Goal: Navigation & Orientation: Find specific page/section

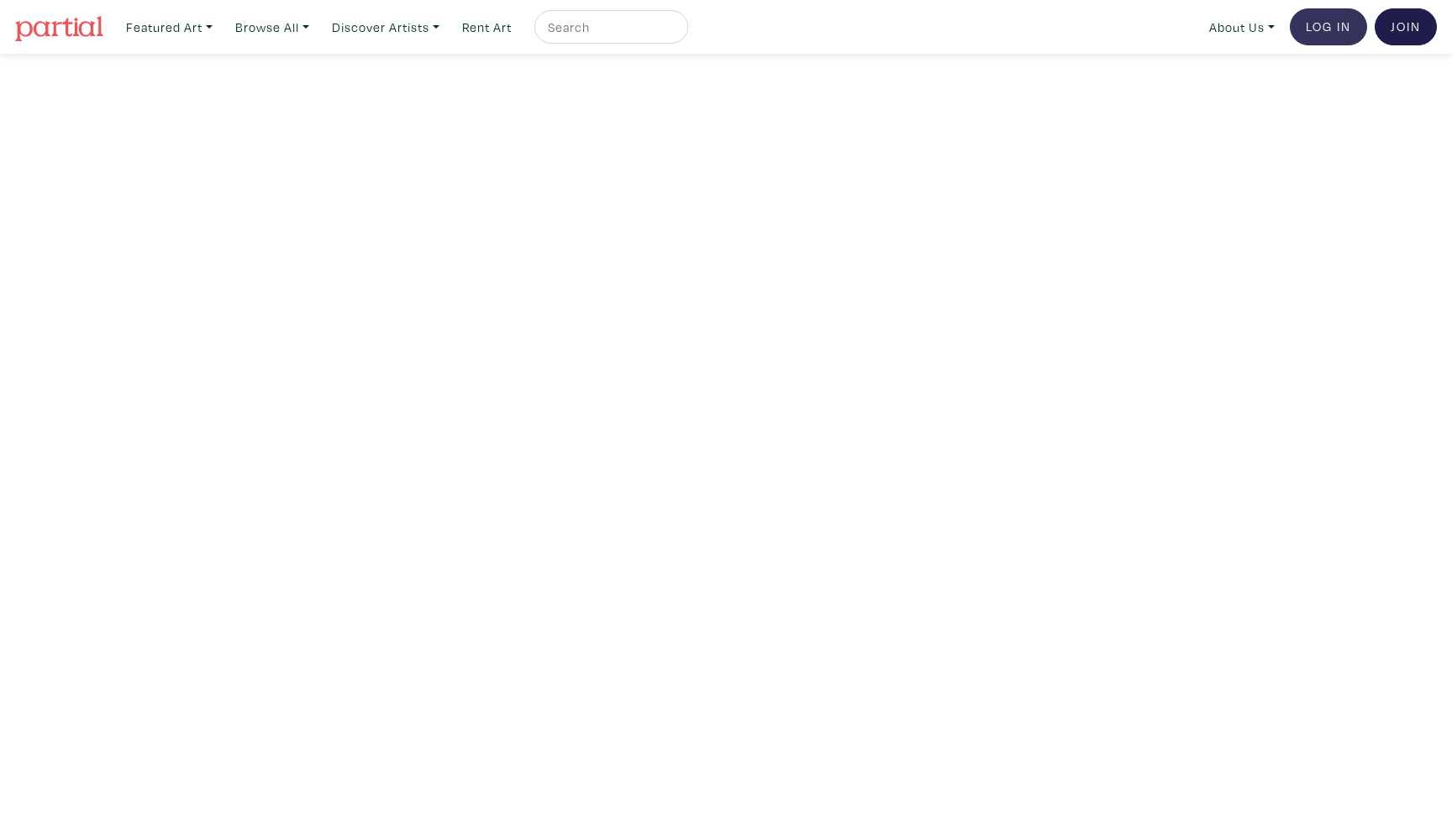
click at [1352, 22] on link "Log In" at bounding box center [1329, 27] width 78 height 37
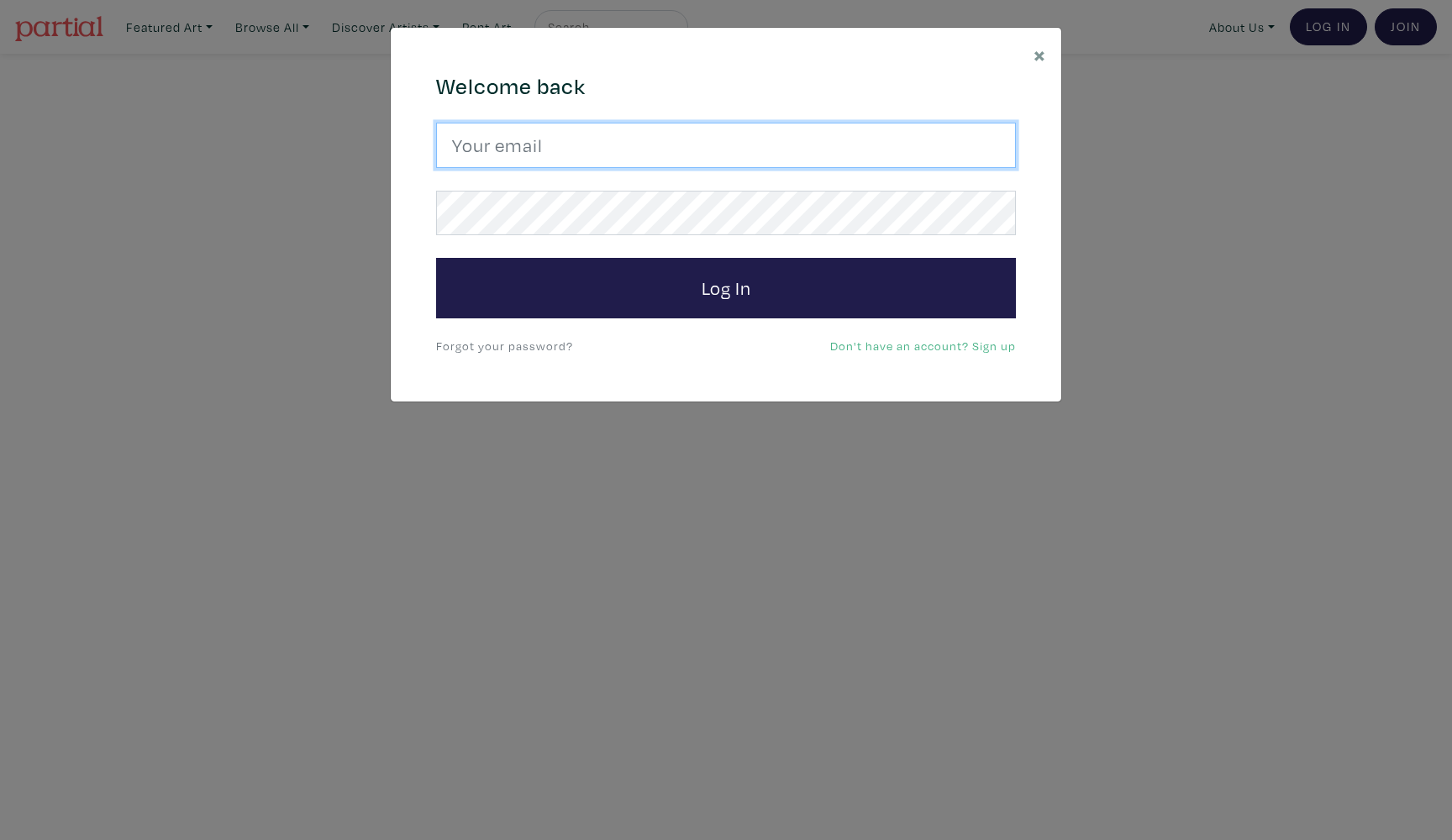
type input "nzhurid15@gmail.com"
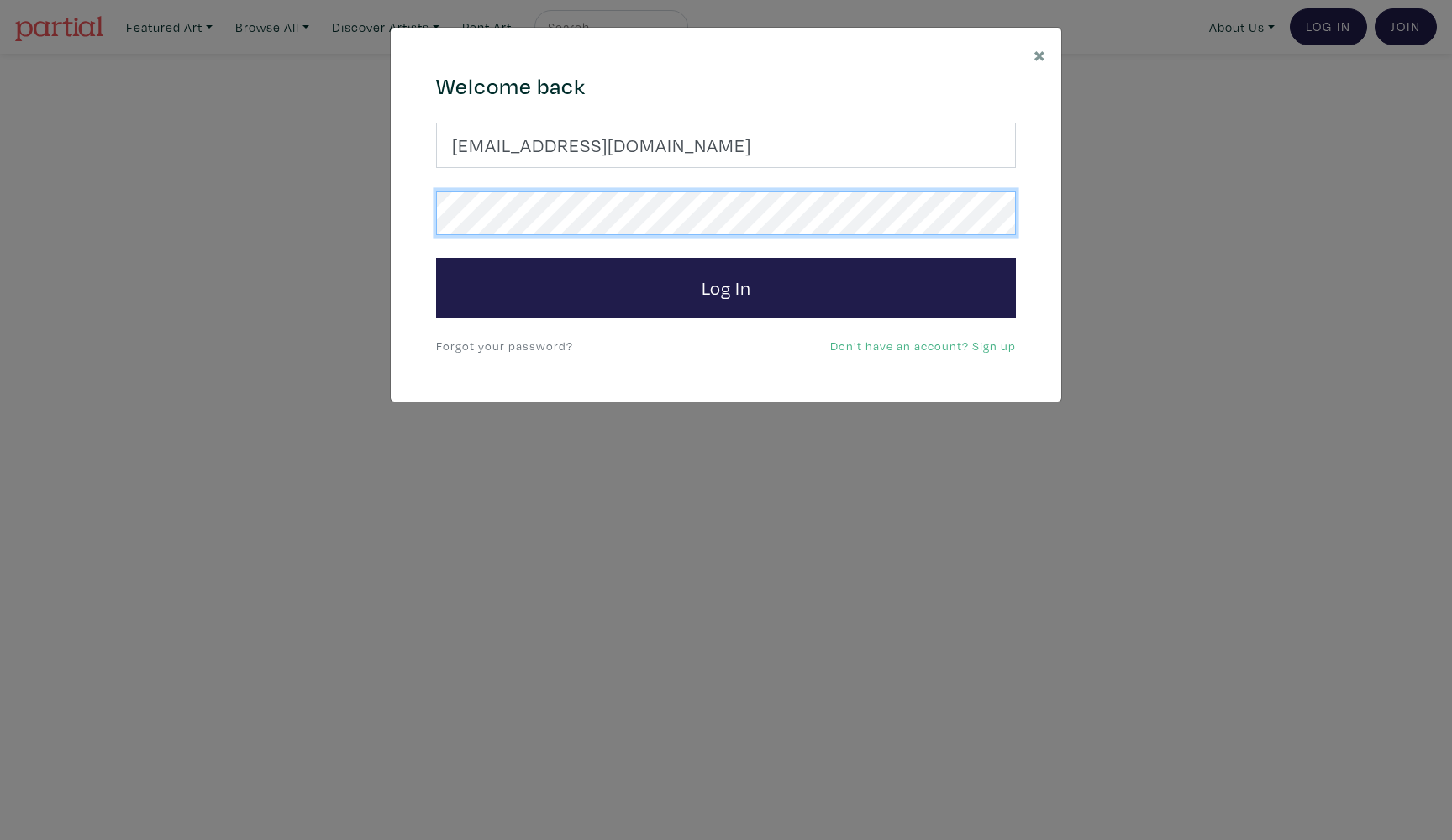
click at [726, 287] on button "Log In" at bounding box center [726, 287] width 580 height 60
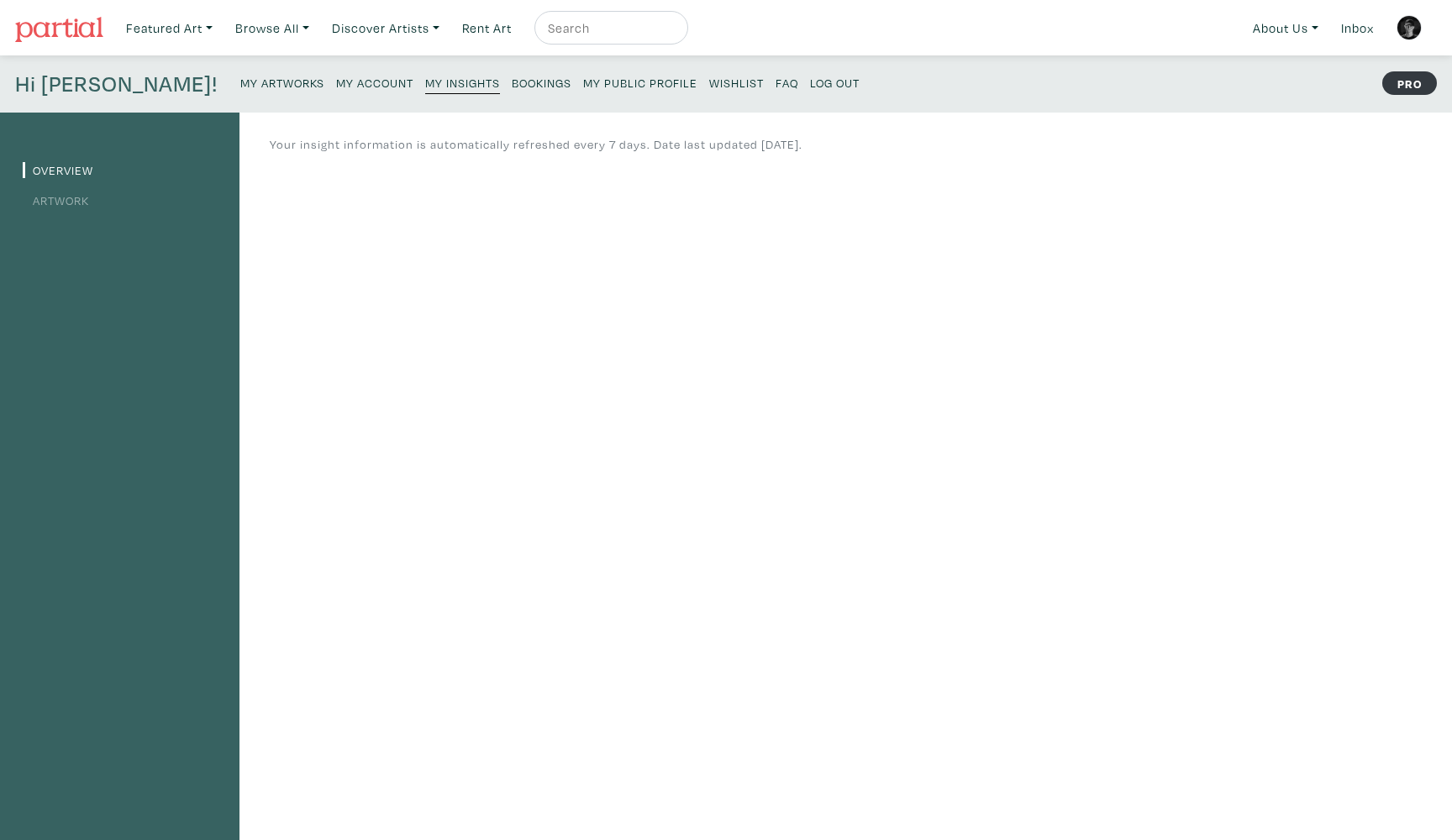
click at [92, 201] on li "Artwork" at bounding box center [120, 200] width 194 height 23
click at [67, 201] on link "Artwork" at bounding box center [56, 200] width 67 height 16
click at [505, 98] on div "Hi Nick! My Artworks My Account My Insights Bookings My Public Profile Wishlist…" at bounding box center [726, 84] width 1452 height 57
click at [583, 91] on link "My Public Profile" at bounding box center [641, 81] width 115 height 23
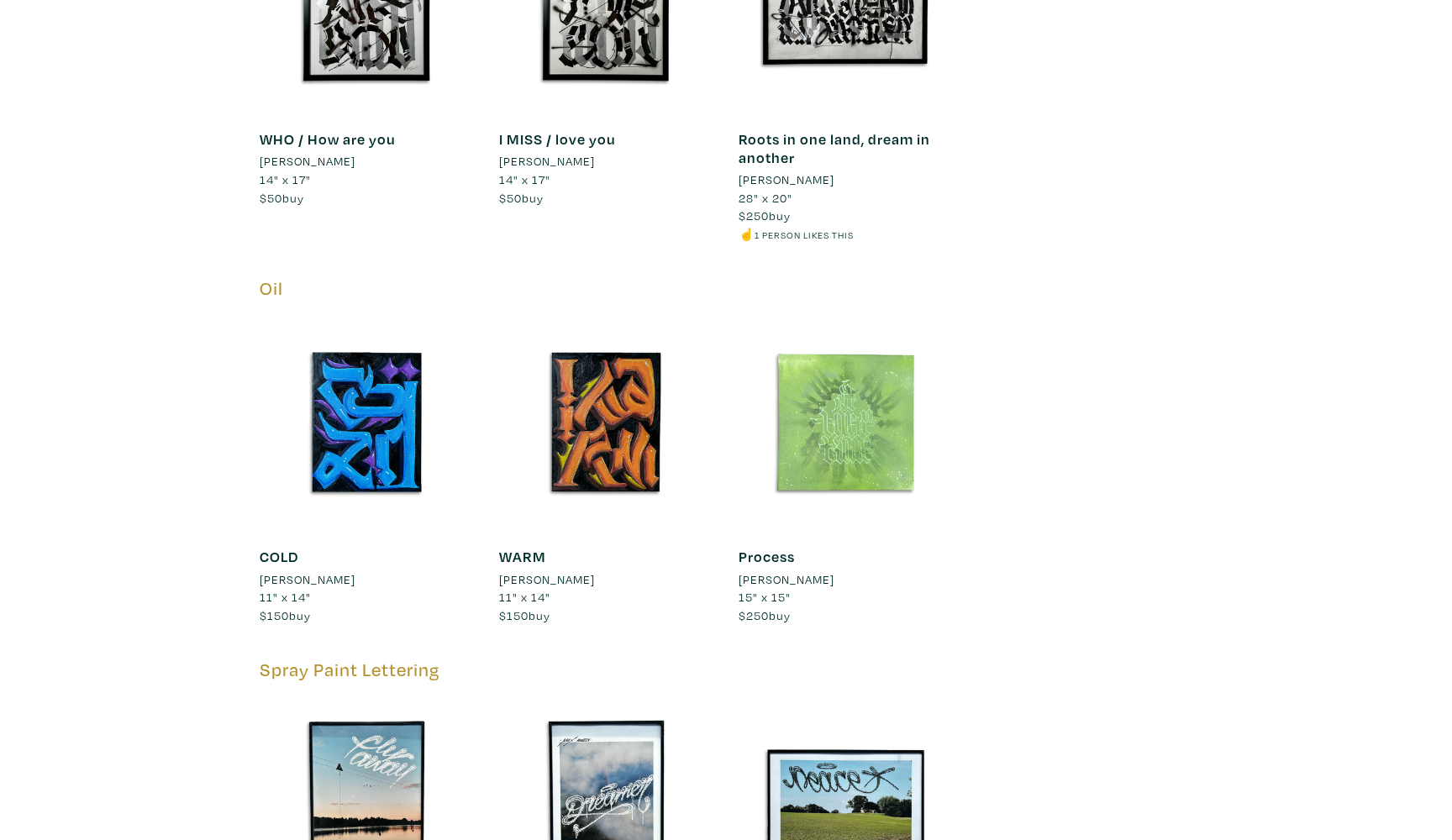
scroll to position [4674, 0]
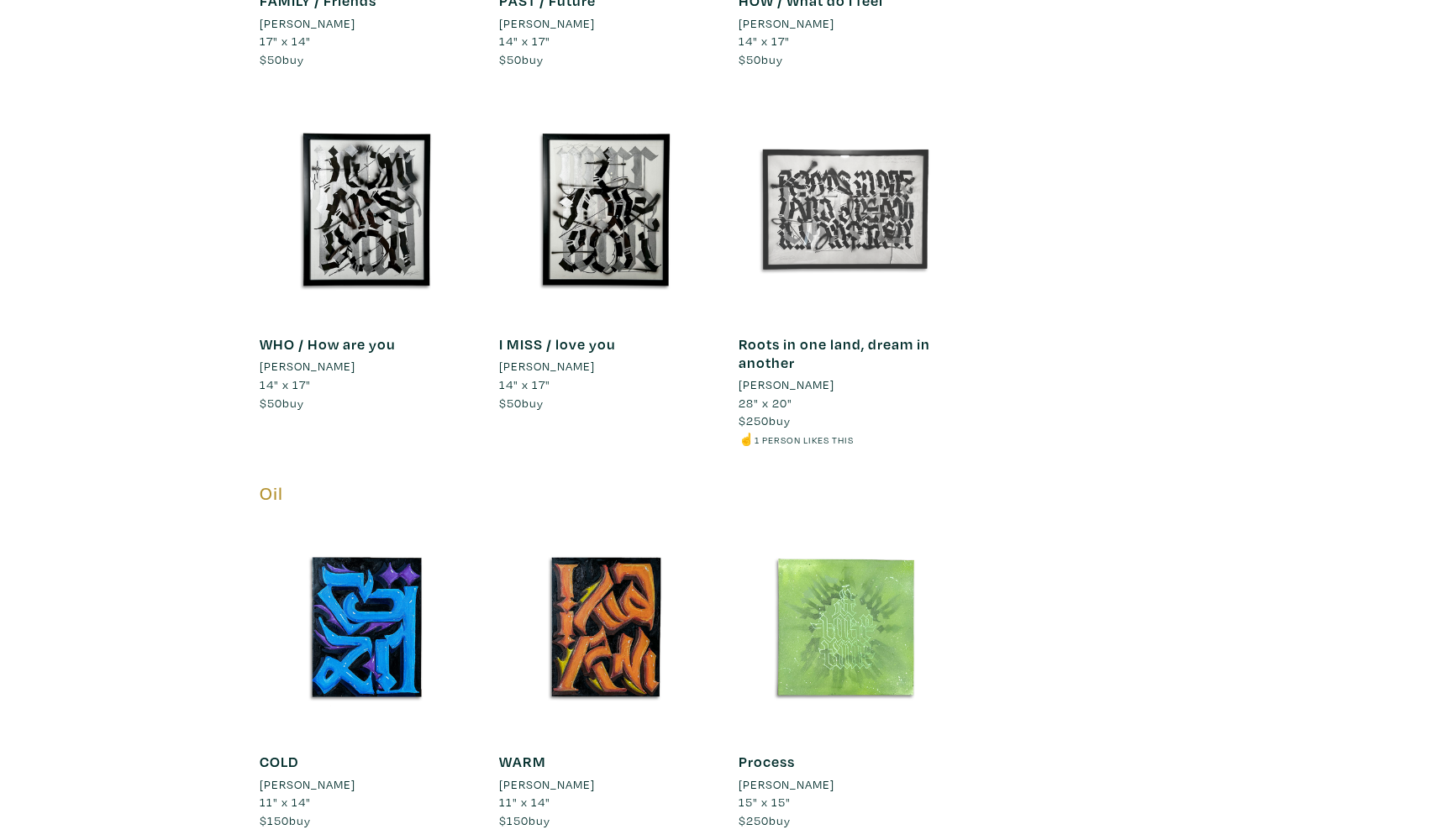
click at [858, 207] on div at bounding box center [846, 210] width 214 height 214
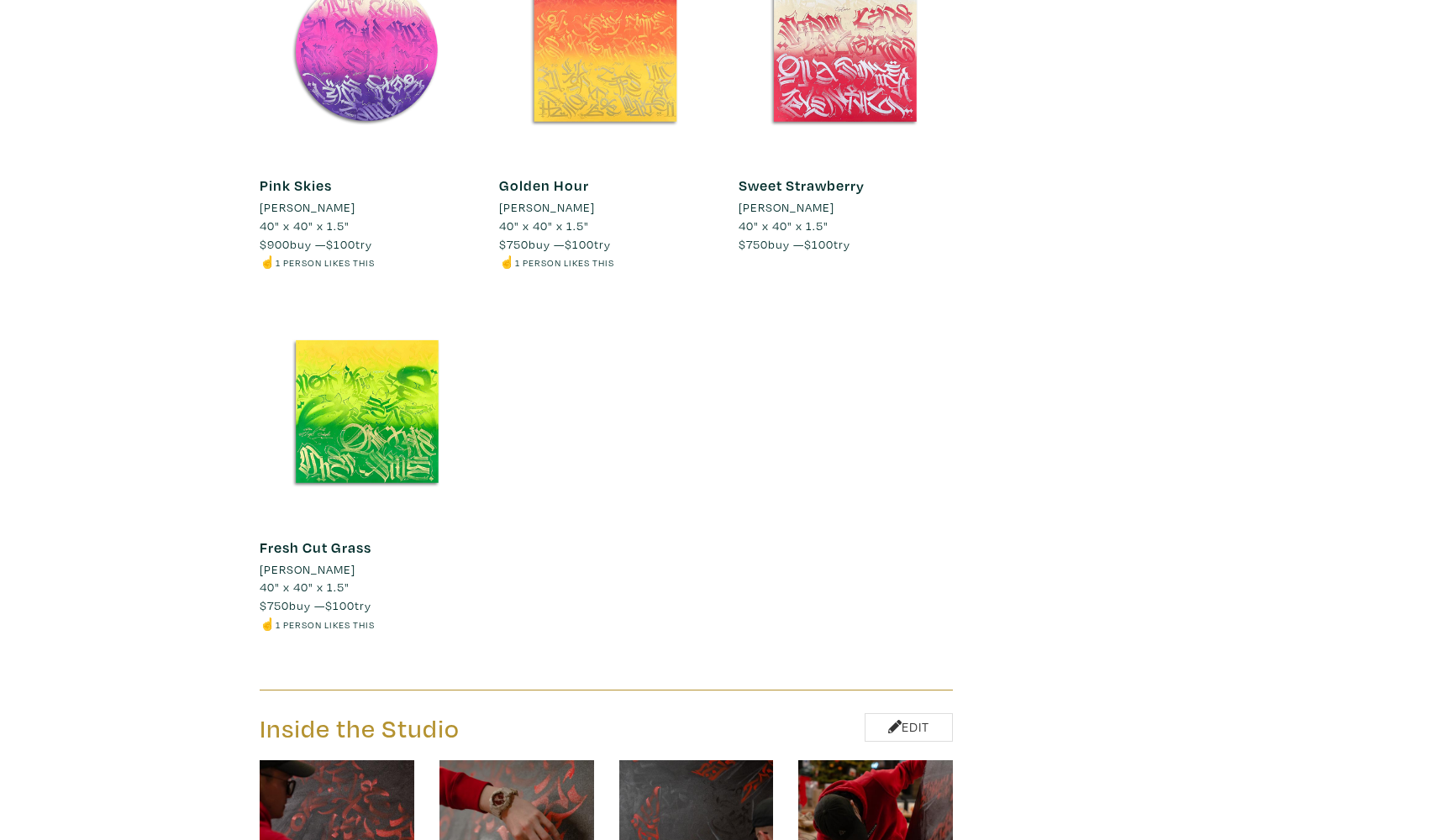
scroll to position [6715, 0]
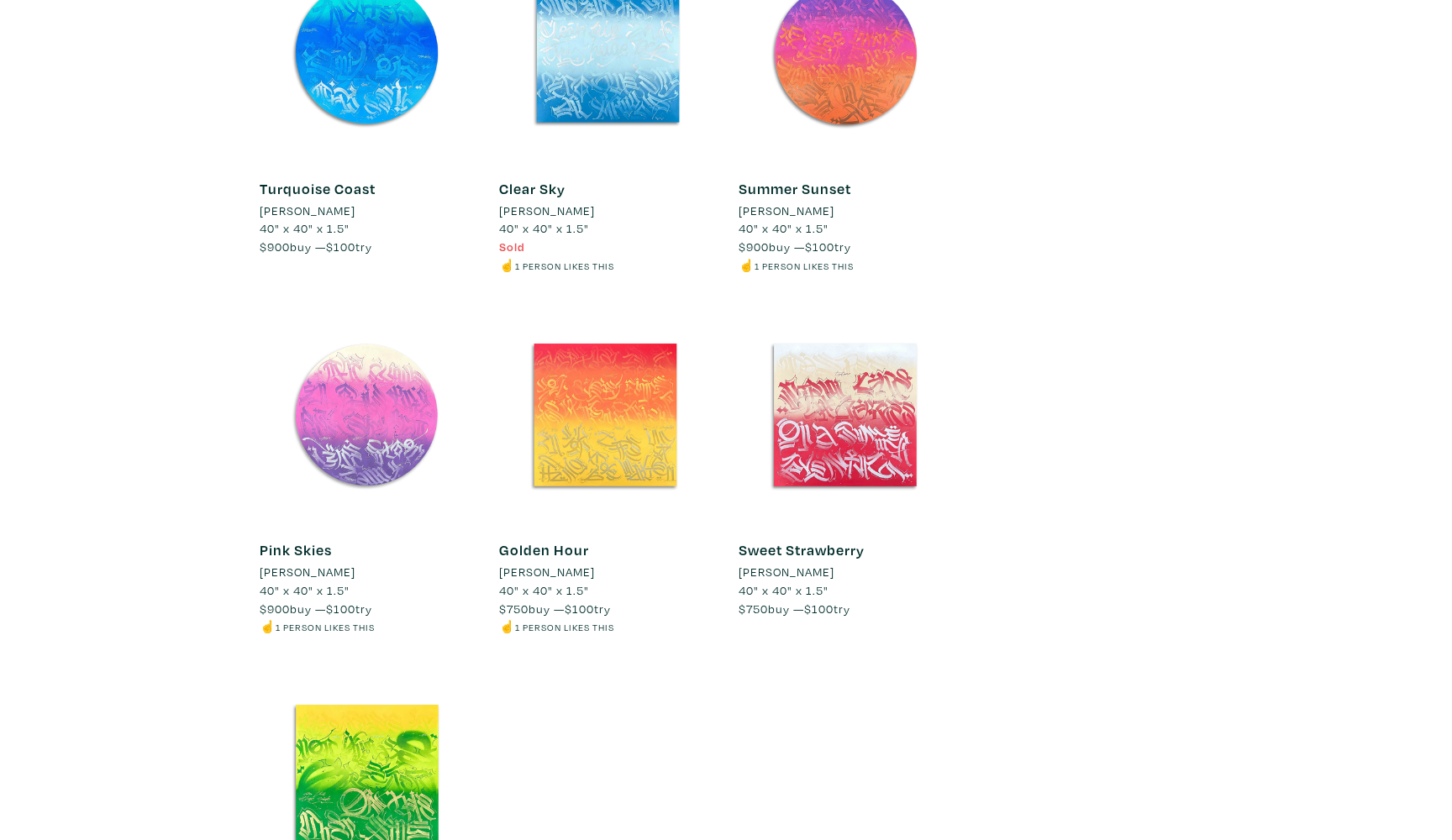
click at [296, 363] on div at bounding box center [367, 416] width 214 height 214
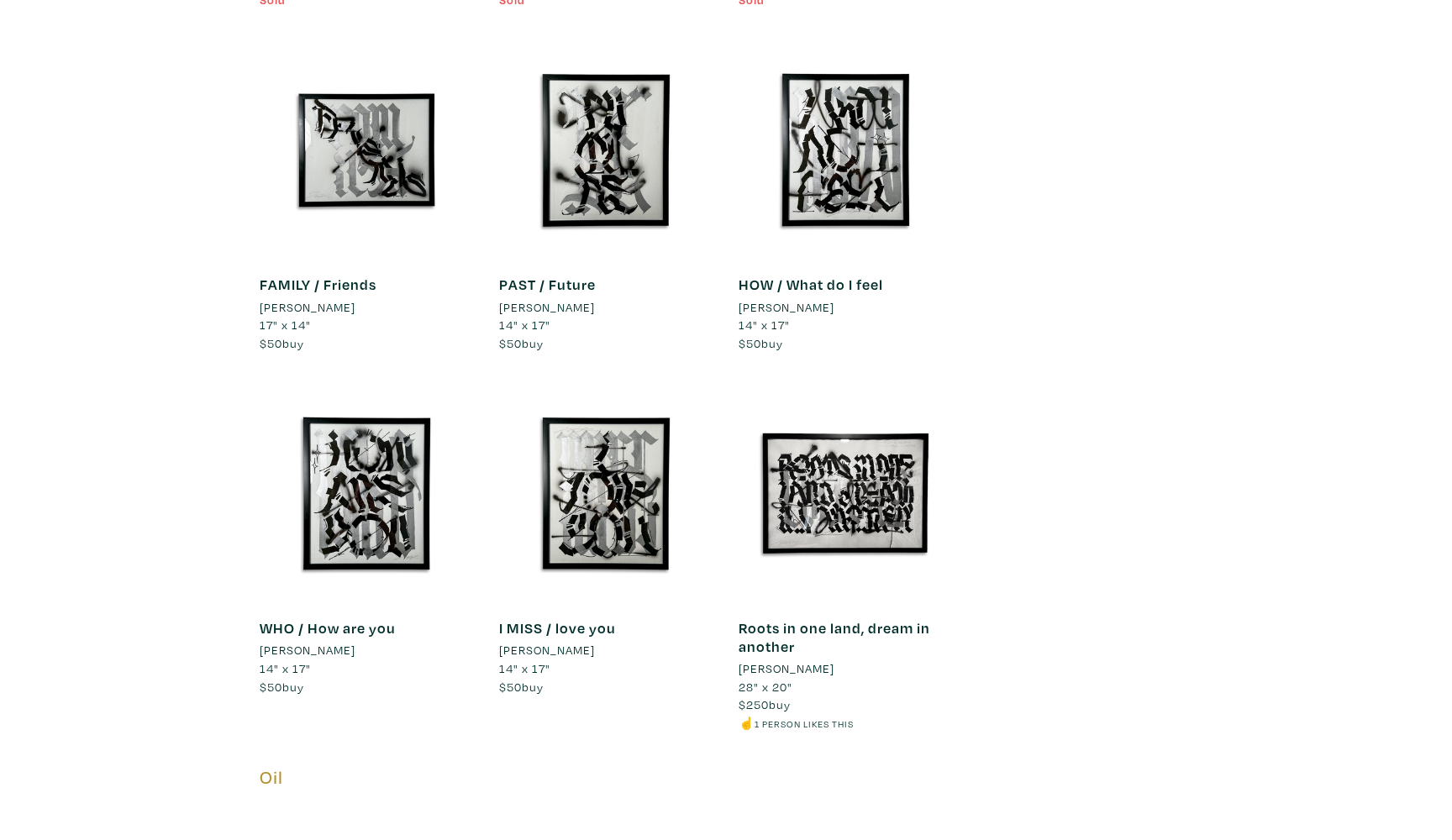
scroll to position [4362, 0]
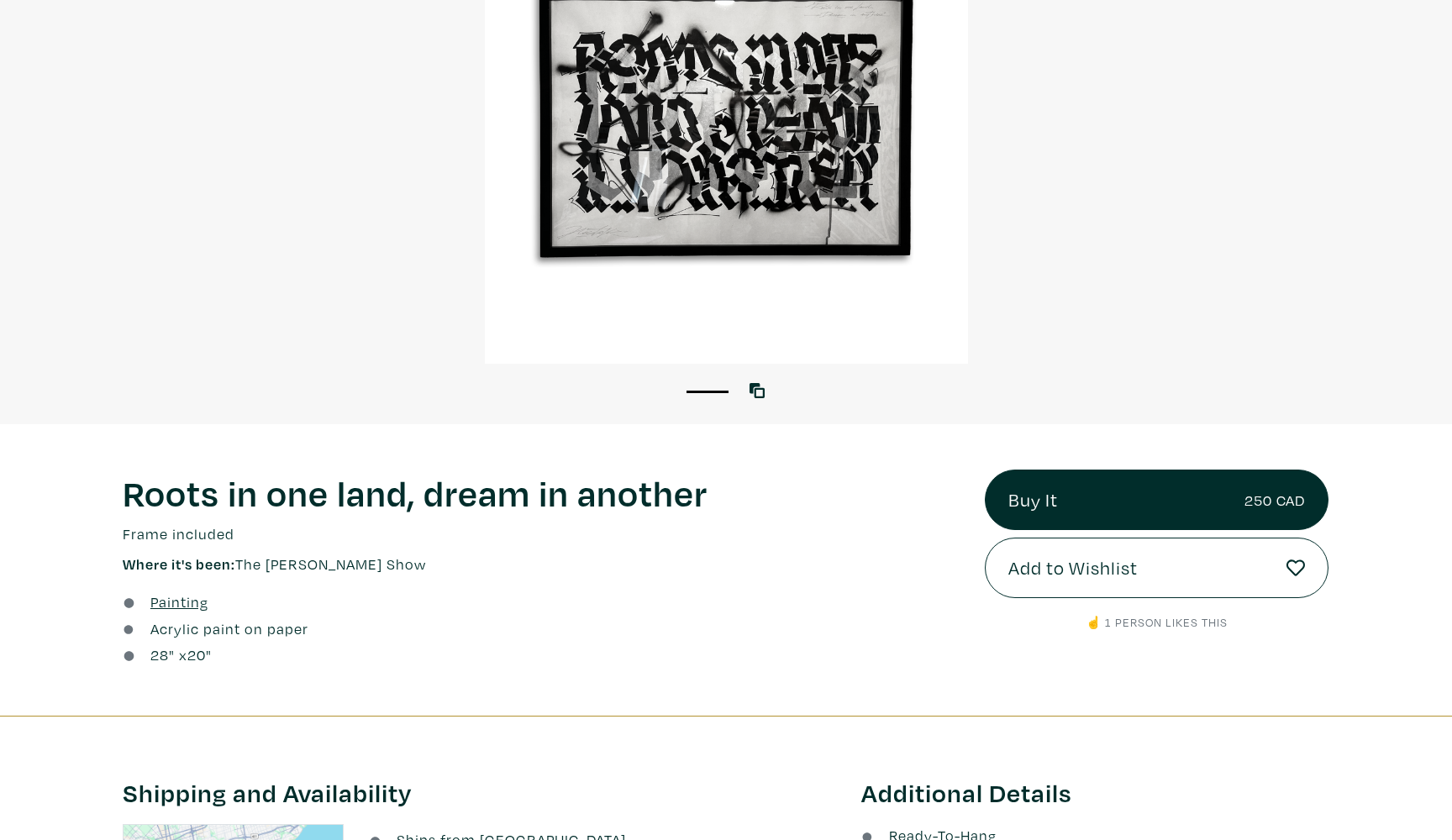
scroll to position [233, 0]
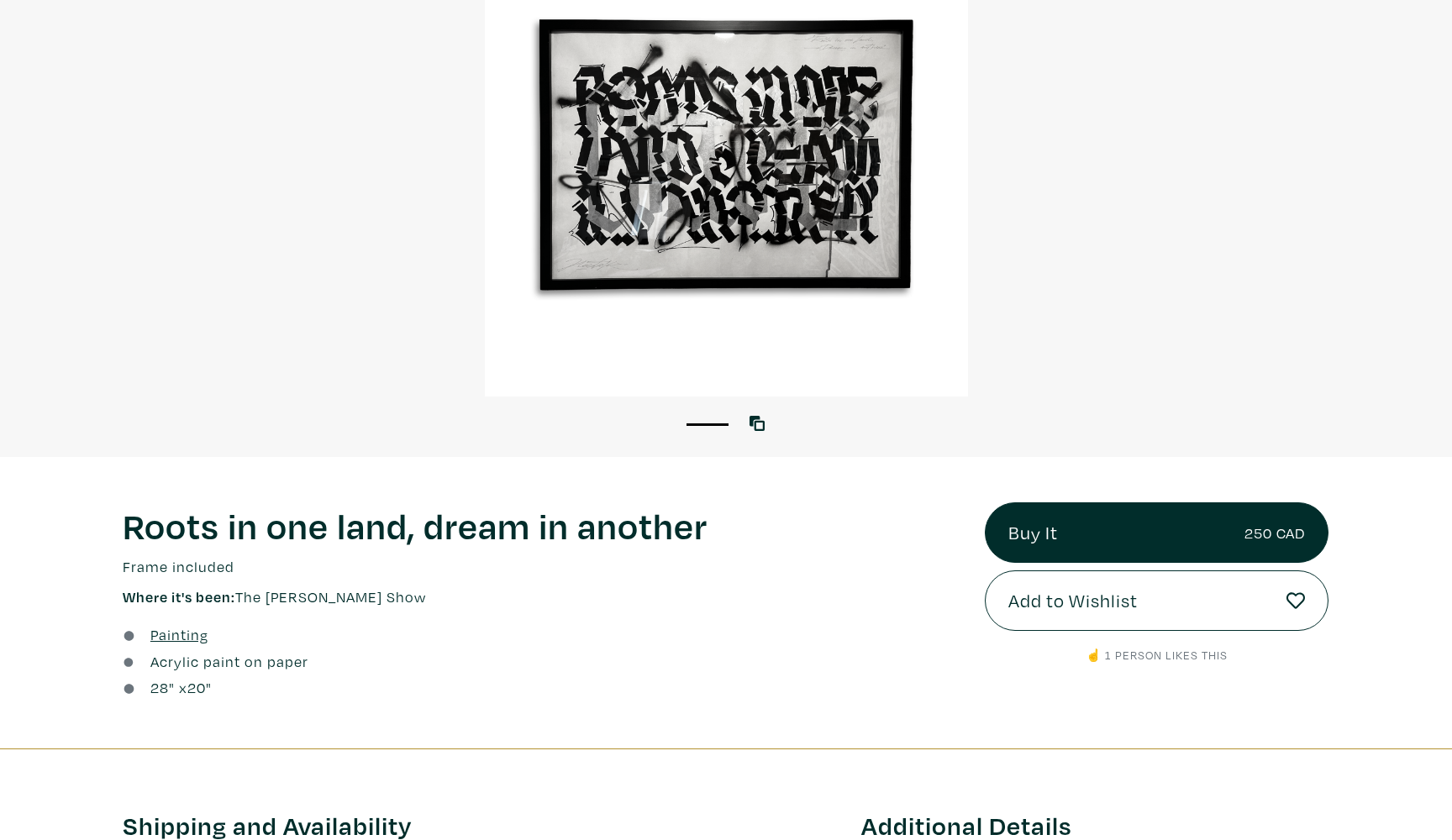
click at [283, 593] on p "Where it's been: The Simpson Show" at bounding box center [542, 597] width 837 height 23
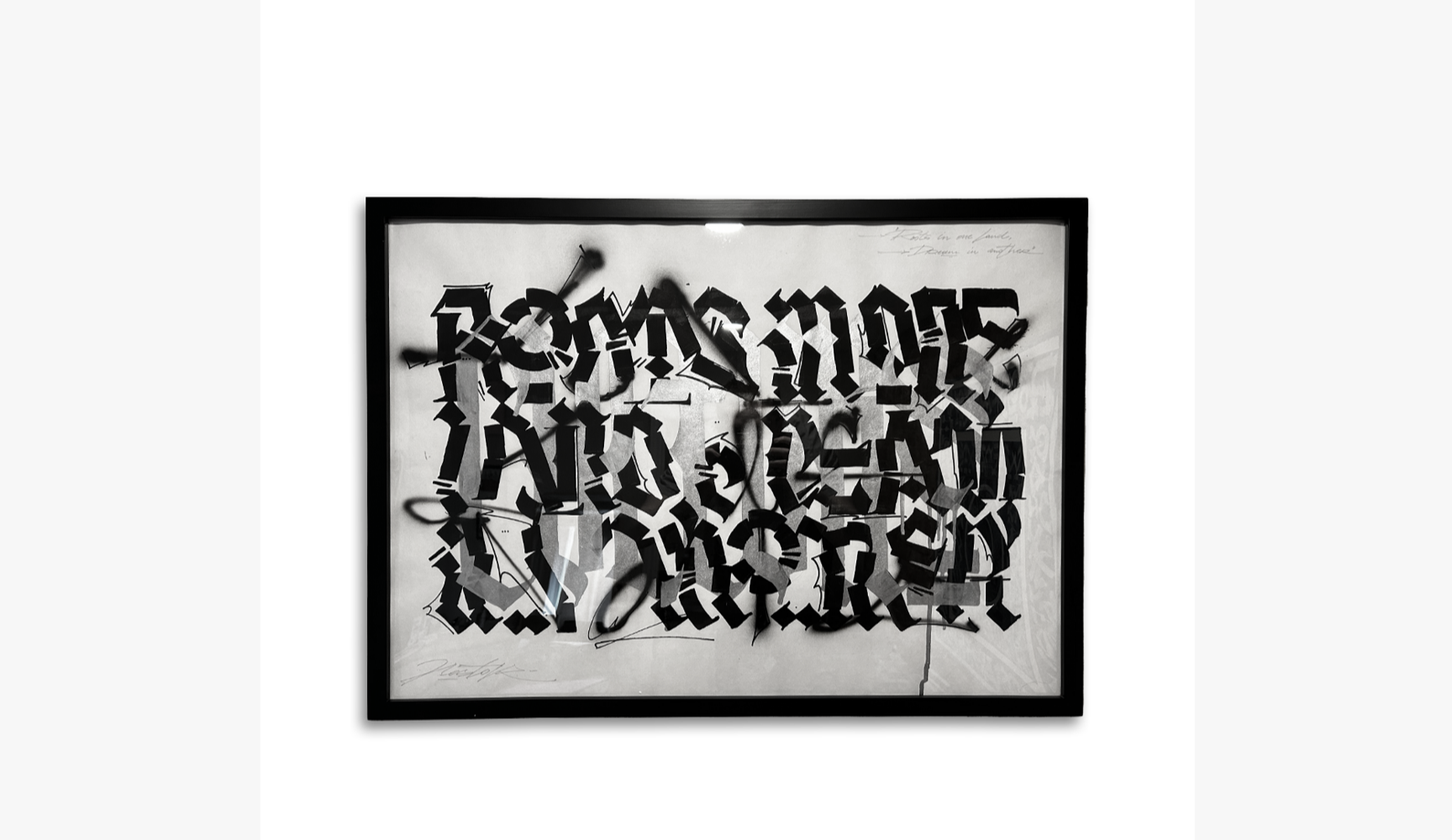
scroll to position [0, 0]
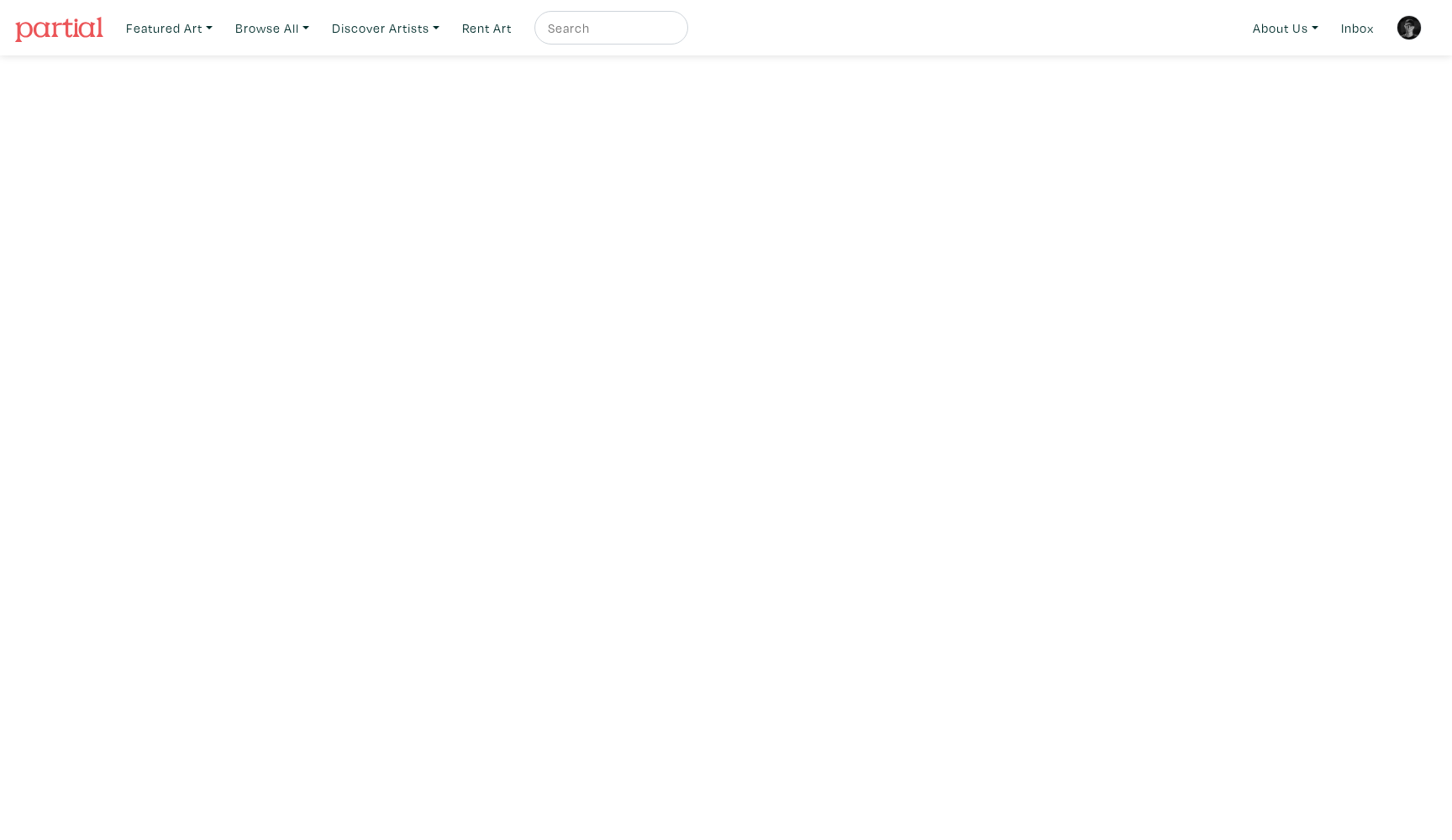
click at [1399, 24] on img at bounding box center [1409, 27] width 25 height 25
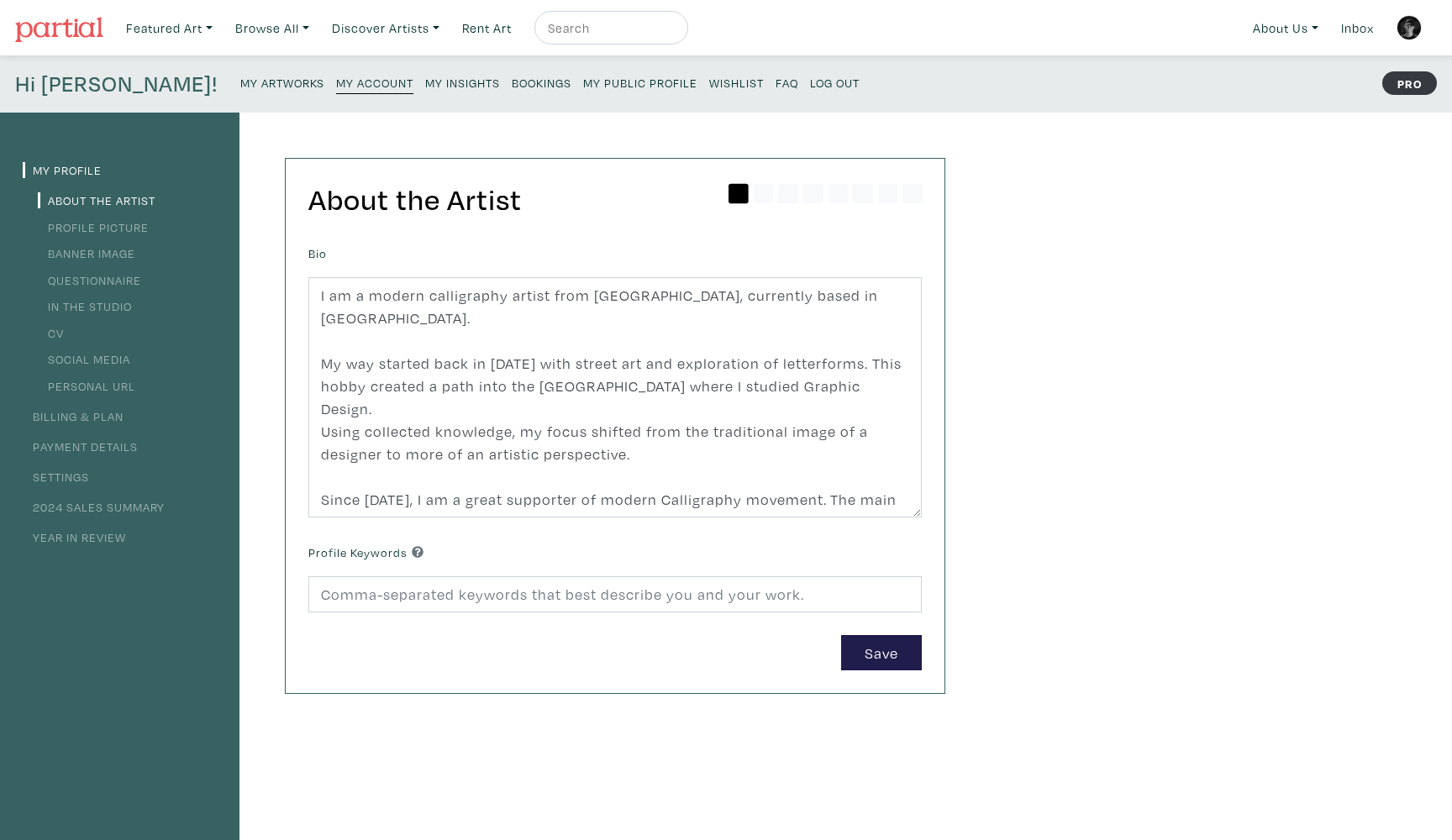
click at [583, 72] on link "My Public Profile" at bounding box center [641, 81] width 115 height 23
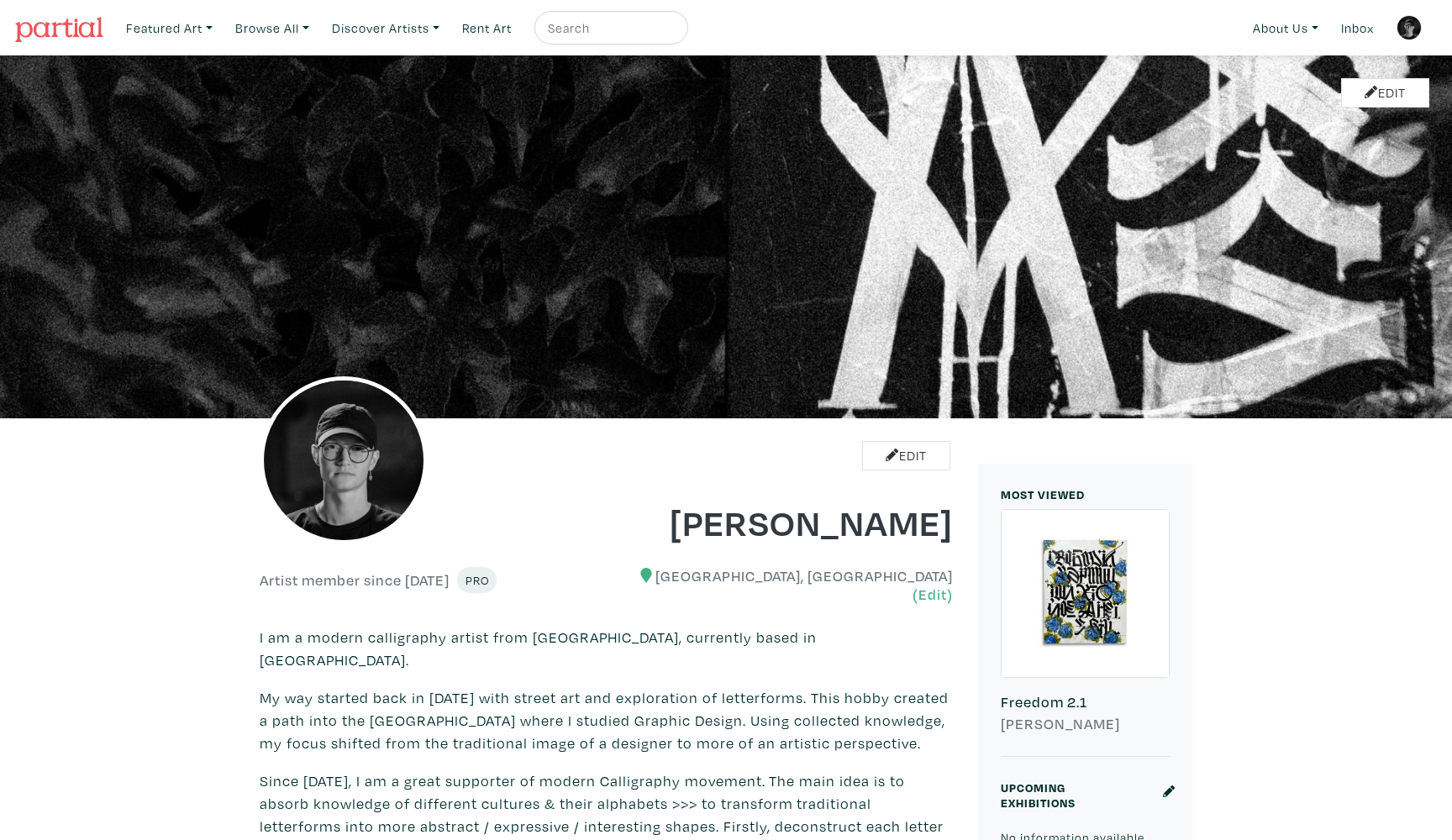
click at [1412, 25] on img at bounding box center [1409, 27] width 25 height 25
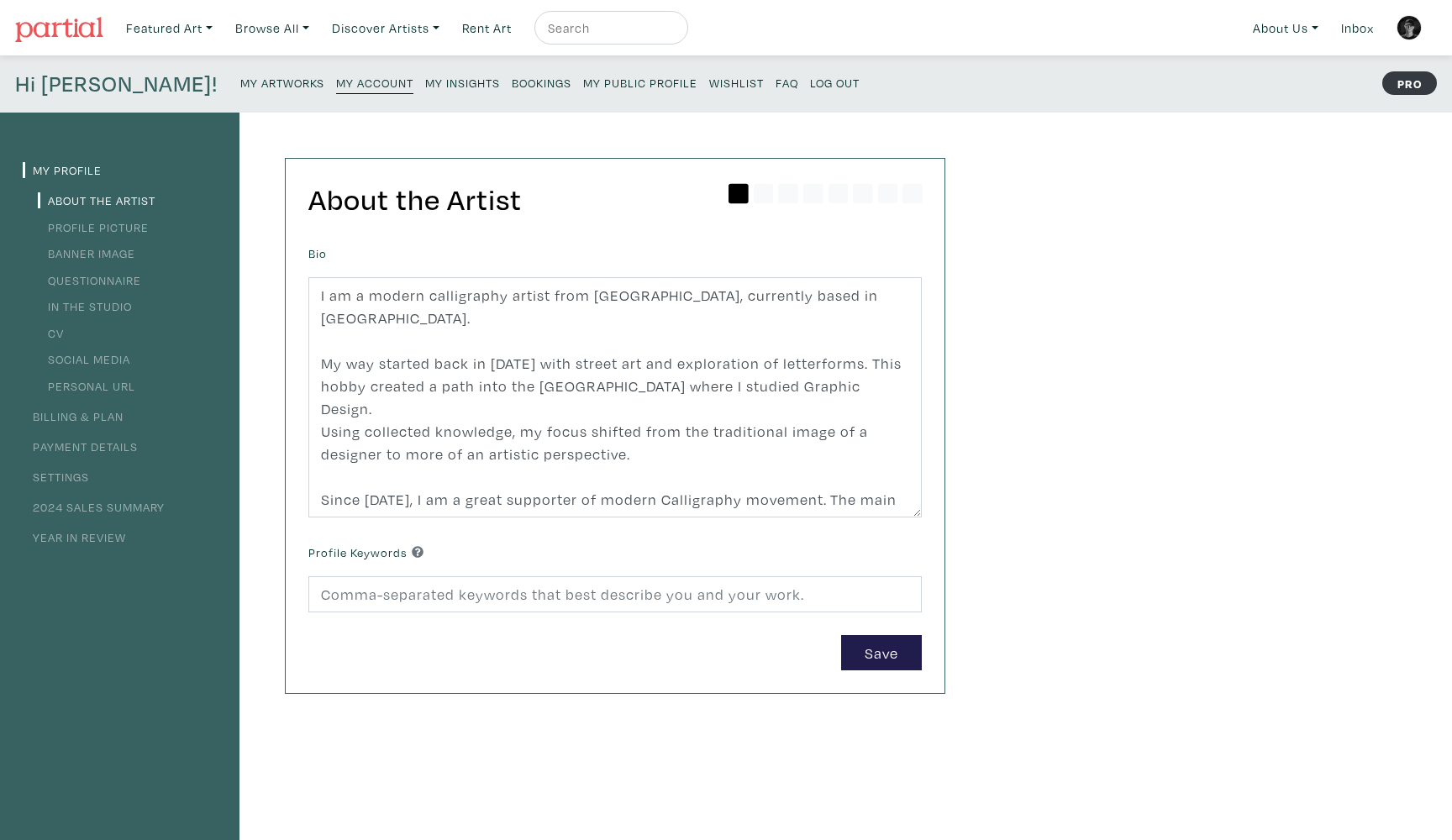
click at [583, 81] on small "My Public Profile" at bounding box center [641, 82] width 115 height 16
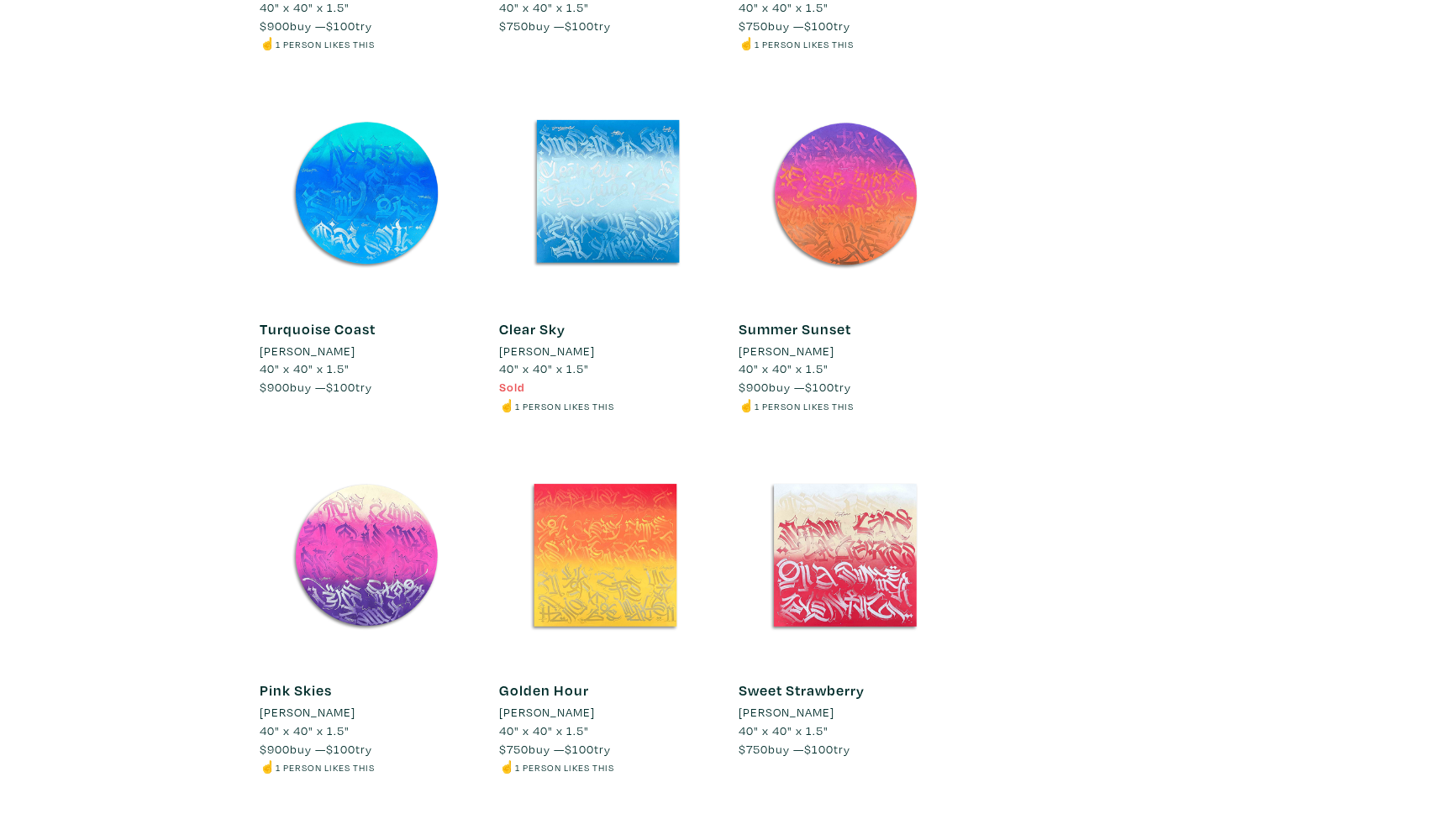
scroll to position [6577, 0]
